Goal: Obtain resource: Obtain resource

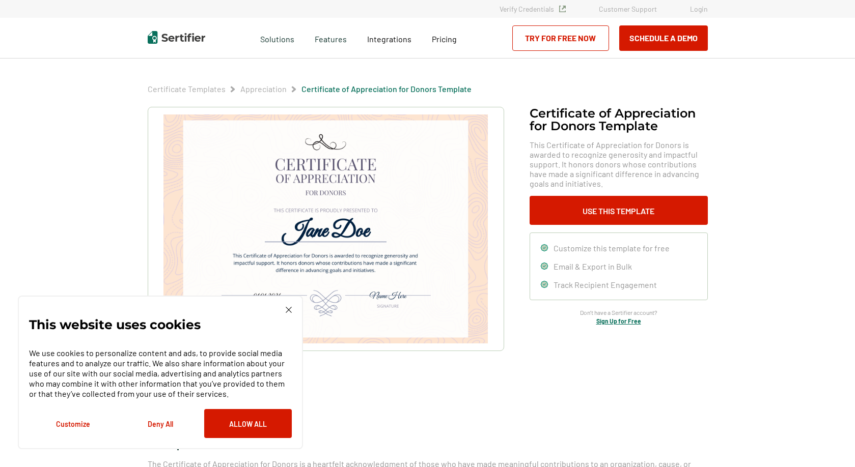
click at [289, 310] on img at bounding box center [289, 310] width 6 height 6
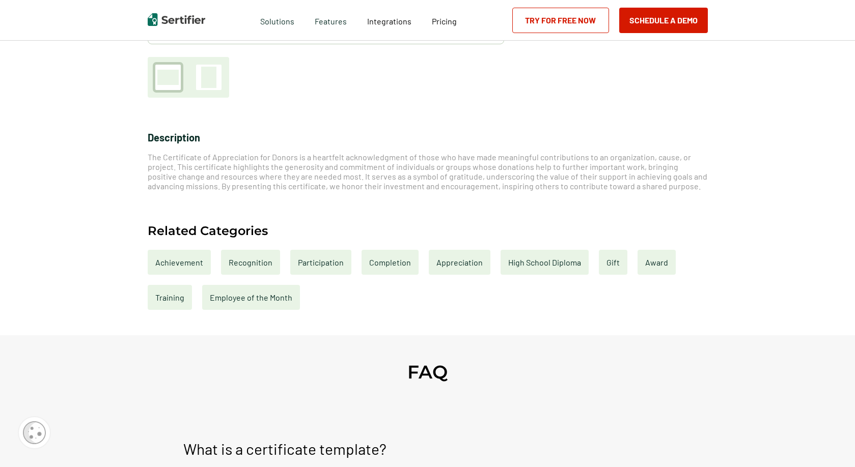
scroll to position [308, 0]
click at [446, 264] on div "Appreciation" at bounding box center [460, 261] width 62 height 25
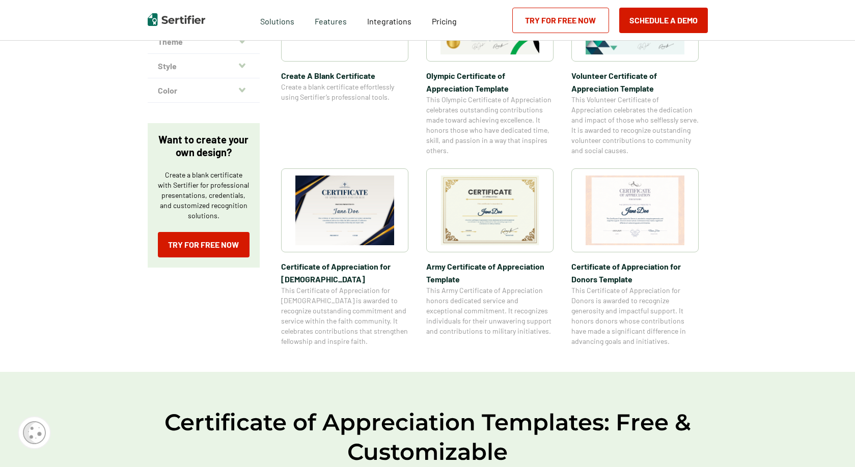
scroll to position [282, 0]
click at [615, 300] on span "This Certificate of Appreciation for Donors is awarded to recognize generosity …" at bounding box center [634, 315] width 127 height 61
